Goal: Information Seeking & Learning: Understand process/instructions

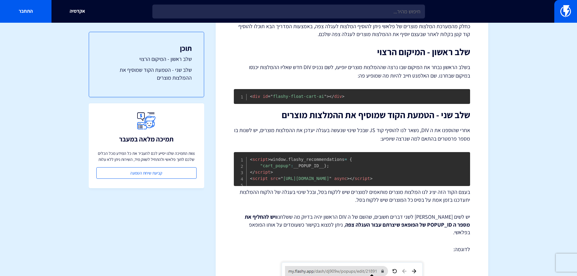
scroll to position [120, 0]
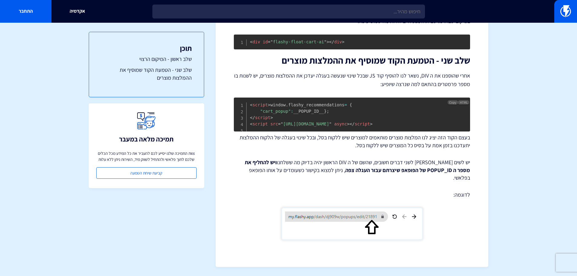
click at [332, 126] on span "= " https://js.flashyapp.com/recommendations.js "" at bounding box center [305, 124] width 54 height 5
copy span "recommendations"
click at [312, 129] on pre "< script > window . flashy_recommendations = { "cart_popup" : __POPUP_ID__ } ; …" at bounding box center [352, 115] width 236 height 34
drag, startPoint x: 380, startPoint y: 132, endPoint x: 281, endPoint y: 132, distance: 98.8
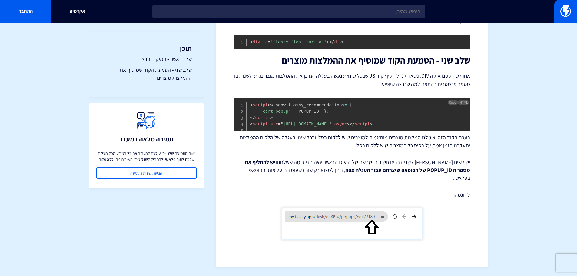
click at [281, 126] on span "= " https://js.flashyapp.com/recommendations.js "" at bounding box center [305, 124] width 54 height 5
copy span "https://js.flashyapp.com/recommendations.js"
copy code "< script src = " https://js.flashyapp.com/recommendations.js " async > </ scrip…"
drag, startPoint x: 437, startPoint y: 132, endPoint x: 241, endPoint y: 132, distance: 195.8
click at [241, 132] on pre "< script > window . flashy_recommendations = { "cart_popup" : __POPUP_ID__ } ; …" at bounding box center [352, 115] width 236 height 34
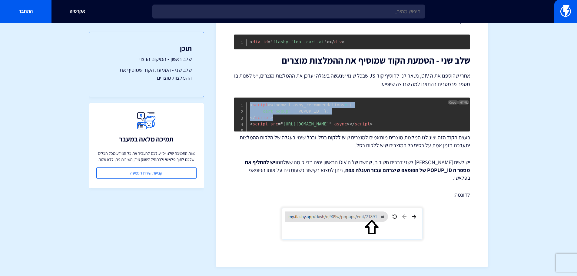
drag, startPoint x: 272, startPoint y: 124, endPoint x: 250, endPoint y: 102, distance: 30.9
click at [250, 102] on pre "< script > window . flashy_recommendations = { "cart_popup" : __POPUP_ID__ } ; …" at bounding box center [352, 115] width 236 height 34
copy code "< script > window . flashy_recommendations = { "cart_popup" : __POPUP_ID__ } ; …"
